Goal: Information Seeking & Learning: Learn about a topic

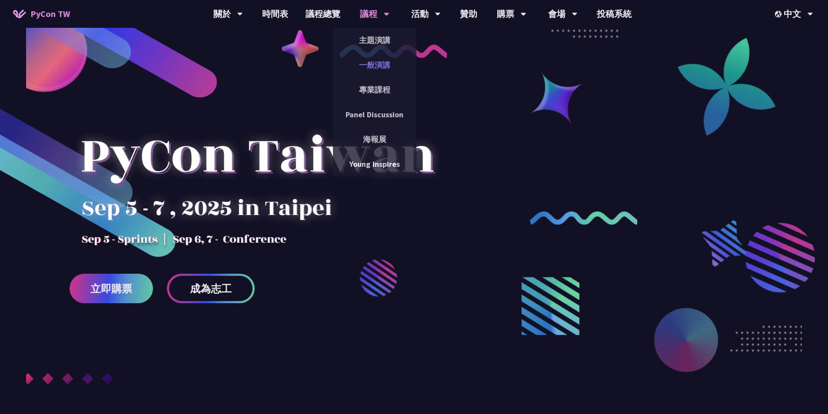
click at [382, 63] on link "一般演講" at bounding box center [374, 65] width 83 height 20
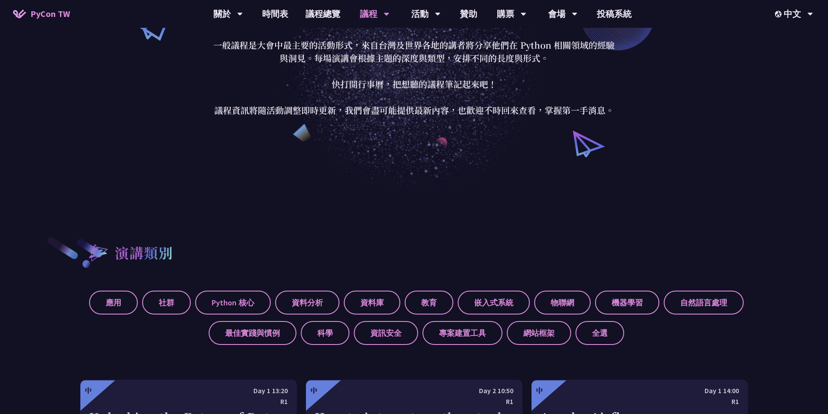
scroll to position [304, 0]
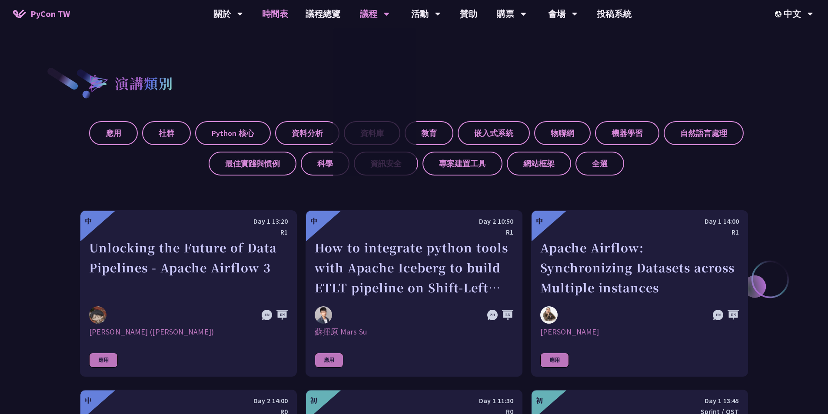
click at [279, 10] on link "時間表" at bounding box center [274, 14] width 43 height 28
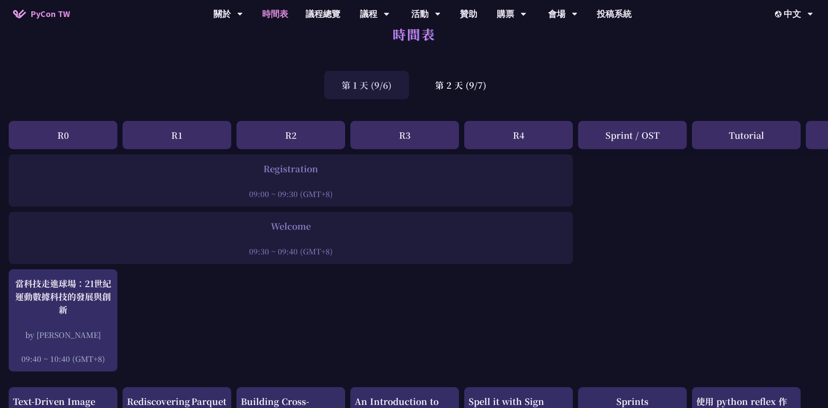
scroll to position [43, 0]
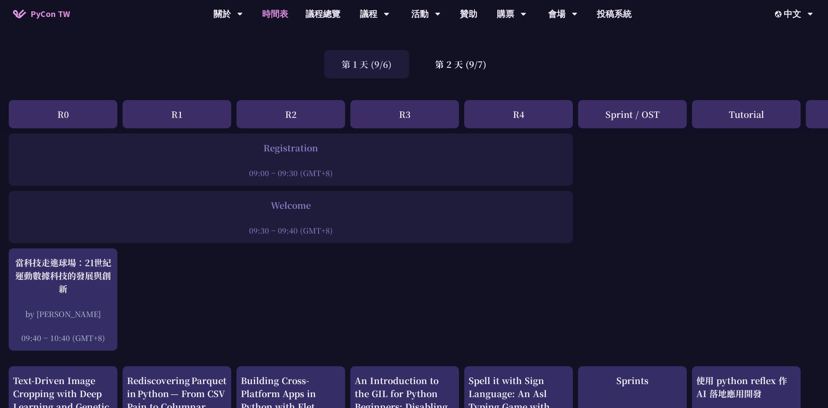
click at [446, 68] on div "第 2 天 (9/7)" at bounding box center [461, 64] width 86 height 28
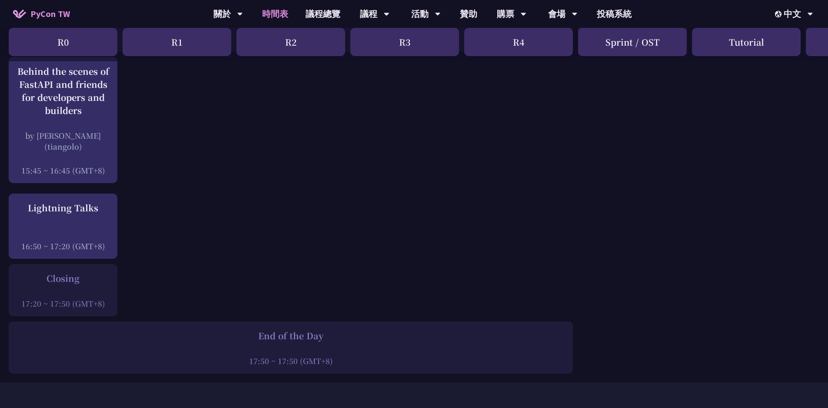
scroll to position [1130, 0]
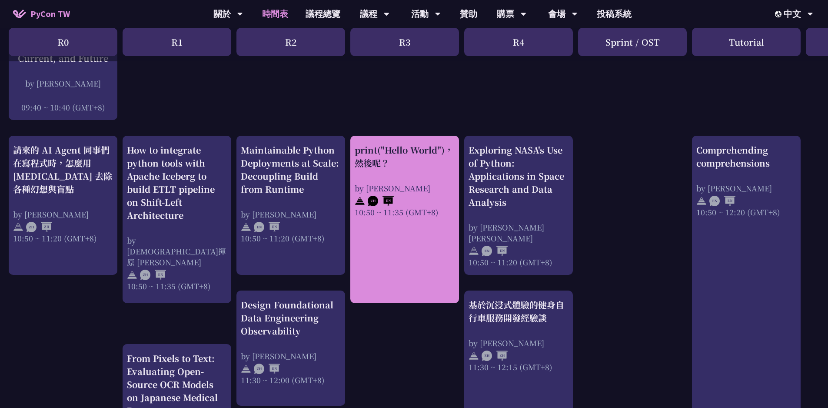
scroll to position [0, 0]
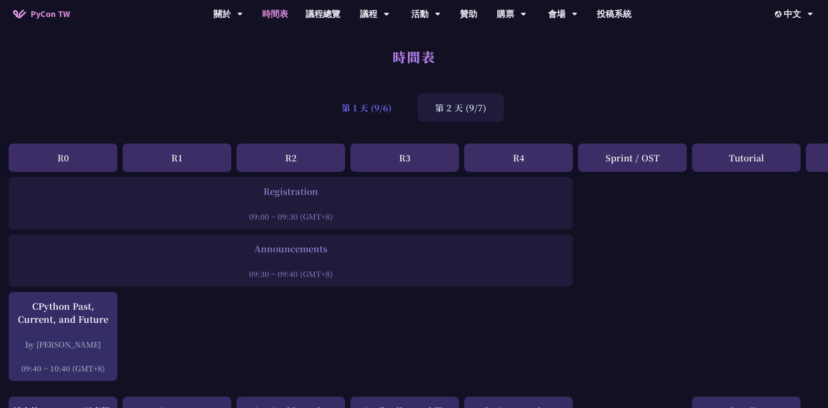
click at [377, 113] on div "第 1 天 (9/6)" at bounding box center [366, 107] width 85 height 28
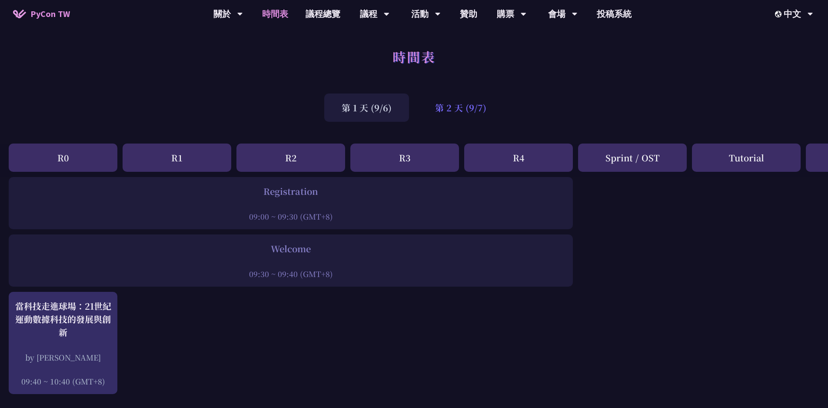
click at [460, 106] on div "第 2 天 (9/7)" at bounding box center [461, 107] width 86 height 28
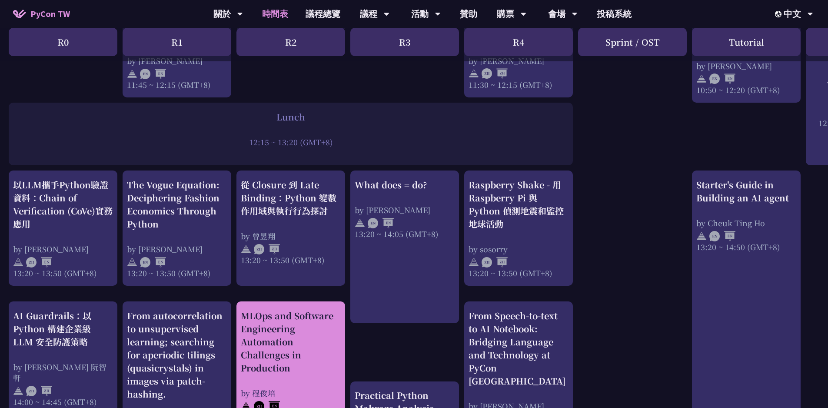
scroll to position [565, 0]
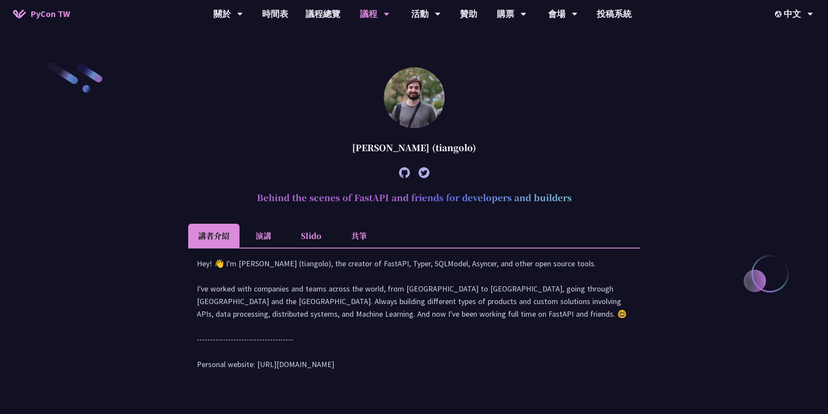
scroll to position [325, 0]
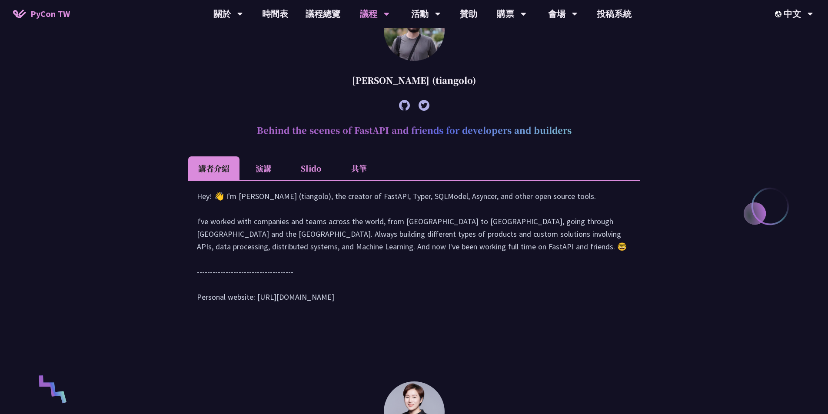
click at [265, 164] on li "演講" at bounding box center [263, 168] width 48 height 24
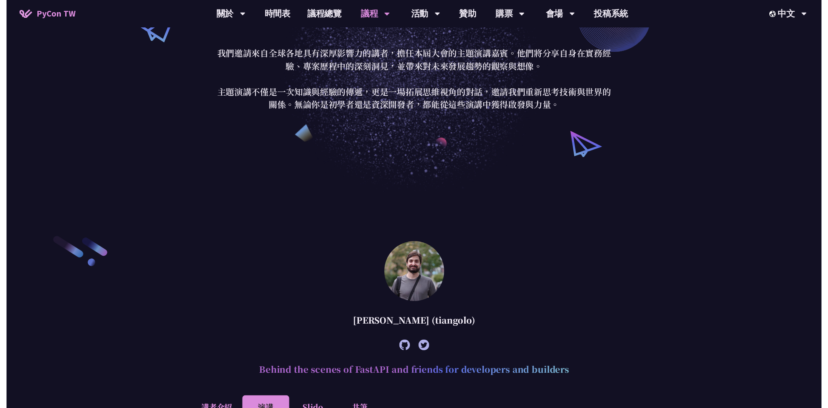
scroll to position [0, 0]
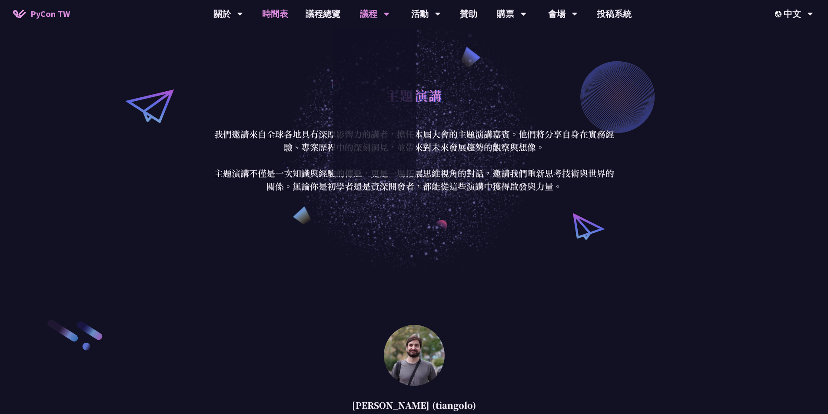
click at [275, 16] on link "時間表" at bounding box center [274, 14] width 43 height 28
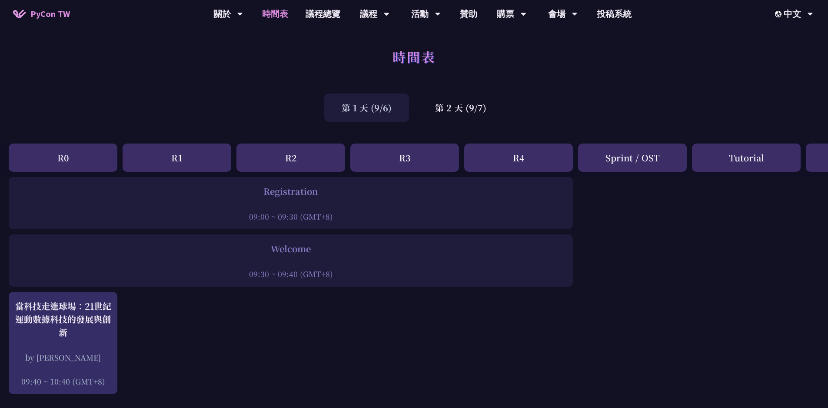
click at [379, 114] on div "第 1 天 (9/6)" at bounding box center [366, 107] width 85 height 28
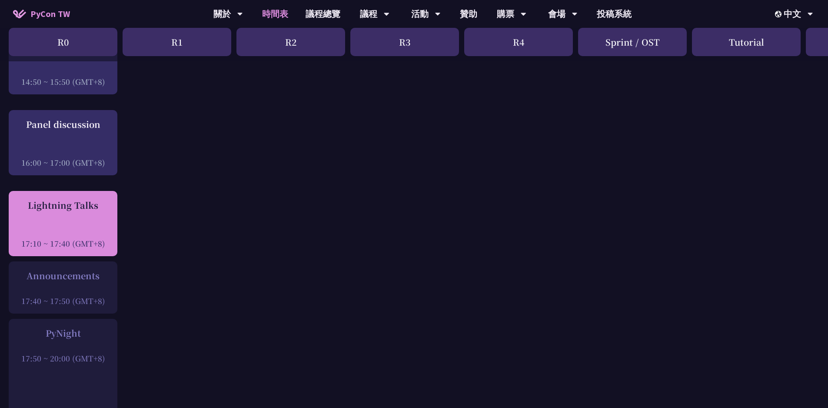
scroll to position [1086, 0]
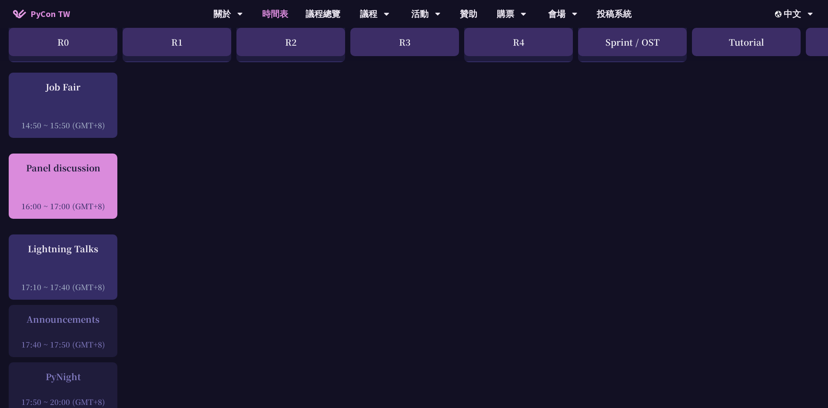
click at [79, 196] on div at bounding box center [63, 193] width 100 height 13
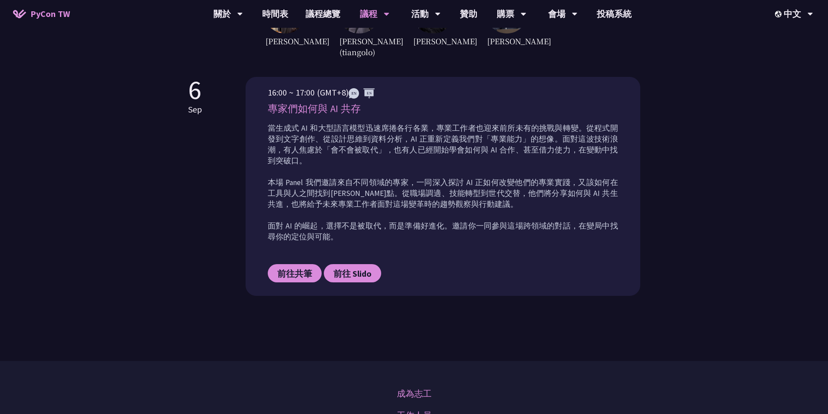
scroll to position [348, 0]
click at [365, 266] on link "前往 Slido" at bounding box center [352, 272] width 57 height 18
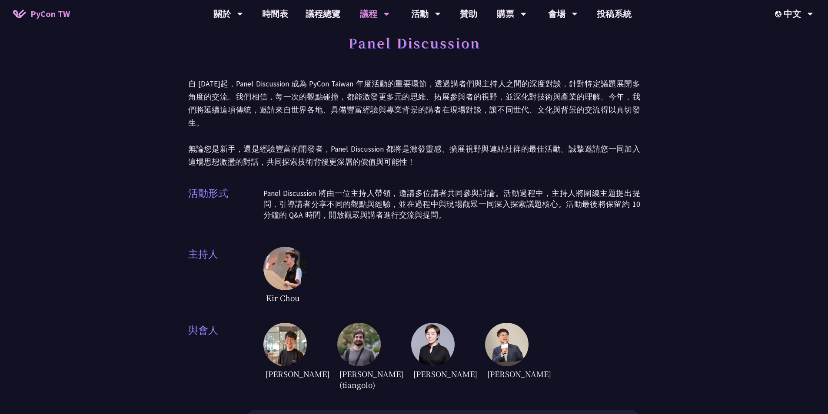
scroll to position [0, 0]
